Goal: Task Accomplishment & Management: Manage account settings

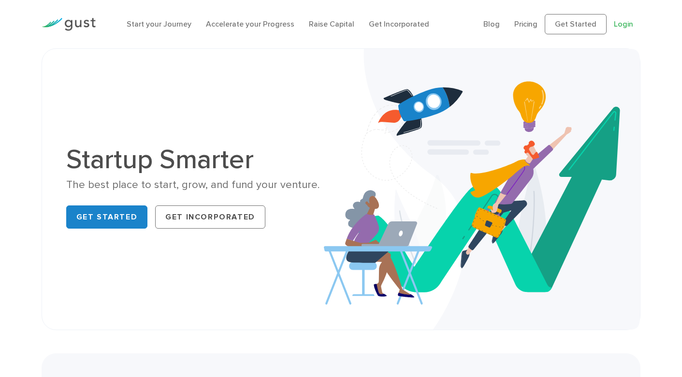
click at [625, 24] on link "Login" at bounding box center [623, 23] width 19 height 9
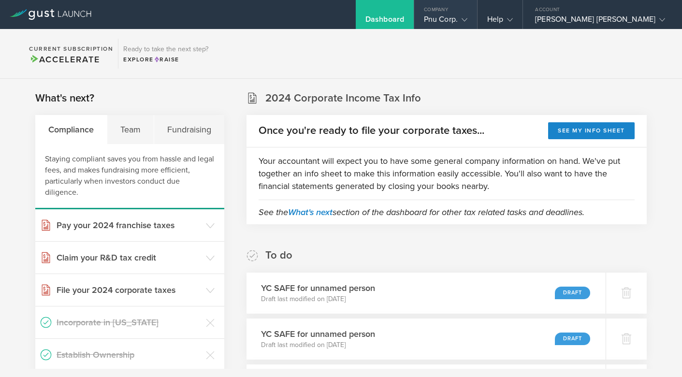
click at [467, 17] on icon at bounding box center [464, 20] width 6 height 6
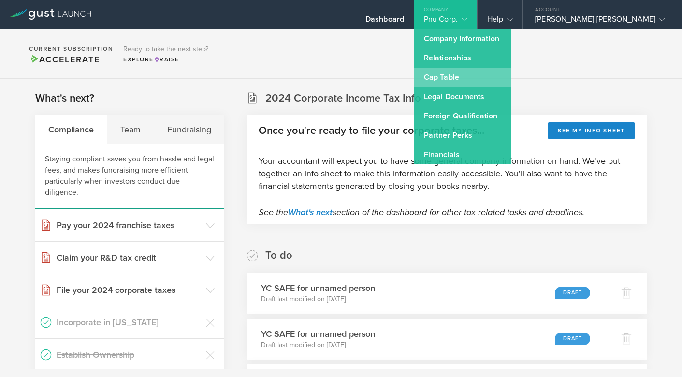
click at [500, 76] on link "Cap Table" at bounding box center [462, 77] width 97 height 19
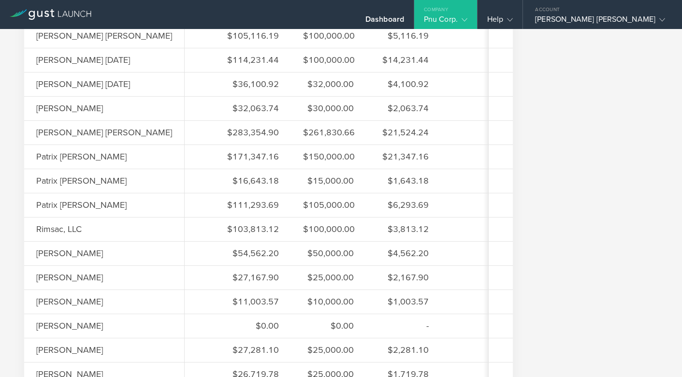
scroll to position [755, 0]
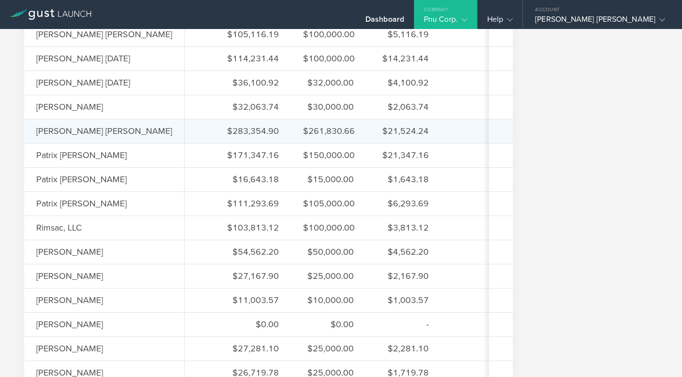
click at [303, 132] on div "$261,830.66" at bounding box center [328, 131] width 51 height 13
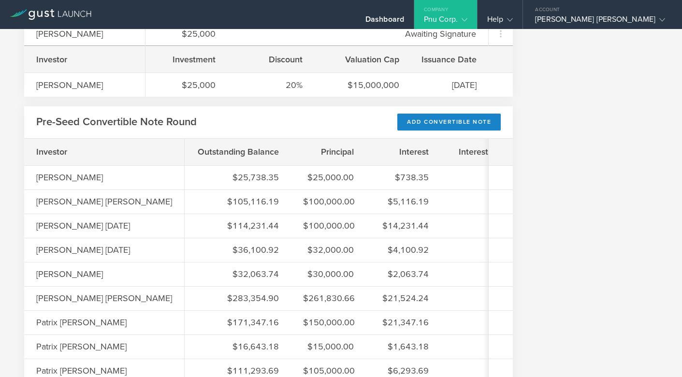
scroll to position [470, 0]
